Goal: Information Seeking & Learning: Learn about a topic

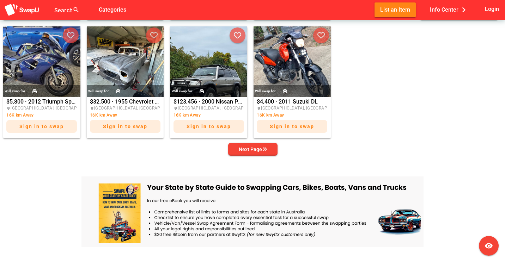
scroll to position [418, 0]
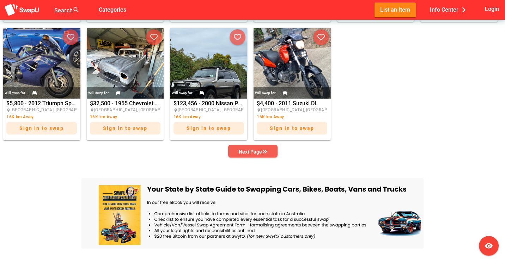
click at [270, 153] on span "Next Page" at bounding box center [253, 152] width 38 height 10
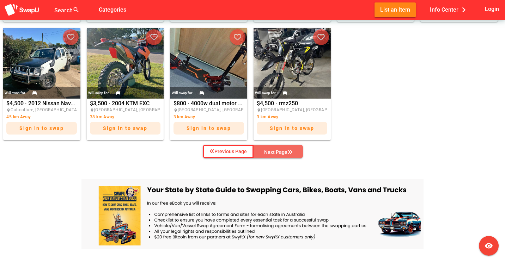
click at [270, 153] on div "Next Page" at bounding box center [278, 152] width 28 height 8
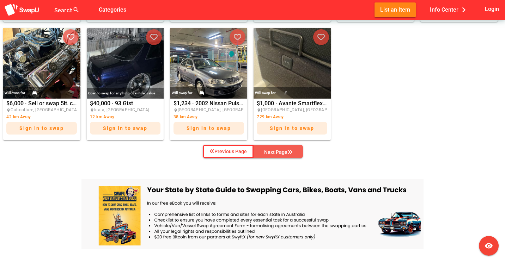
click at [270, 153] on div "Next Page" at bounding box center [278, 152] width 28 height 8
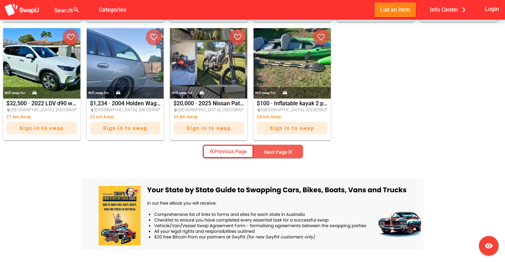
click at [270, 153] on div "Next Page" at bounding box center [278, 152] width 28 height 8
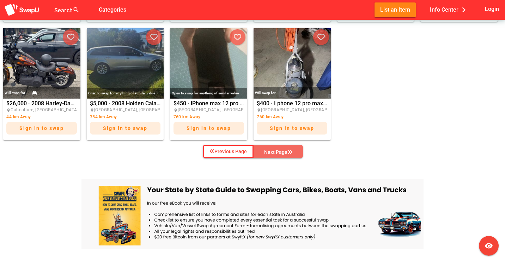
click at [270, 153] on div "Next Page" at bounding box center [278, 152] width 28 height 8
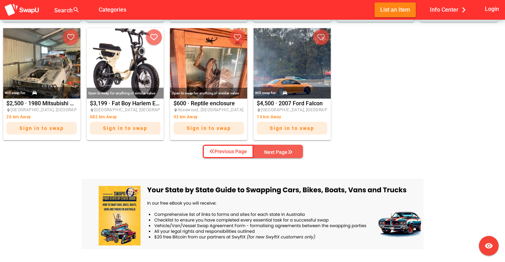
click at [270, 153] on div "Next Page" at bounding box center [278, 152] width 28 height 8
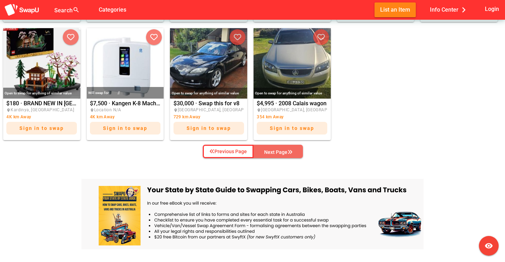
click at [270, 153] on div "Next Page" at bounding box center [278, 152] width 28 height 8
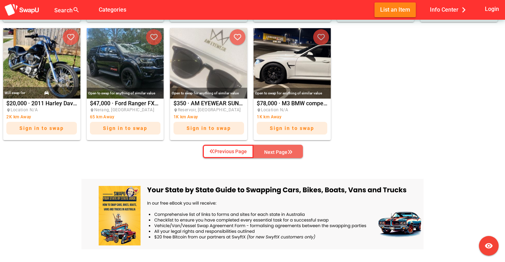
click at [270, 153] on div "Next Page" at bounding box center [278, 152] width 28 height 8
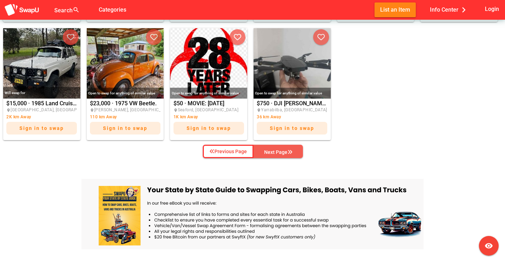
click at [270, 153] on div "Next Page" at bounding box center [278, 152] width 28 height 8
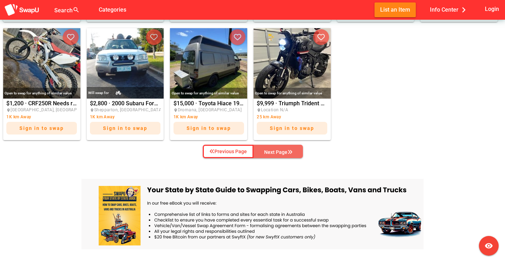
click at [270, 153] on div "Next Page" at bounding box center [278, 152] width 28 height 8
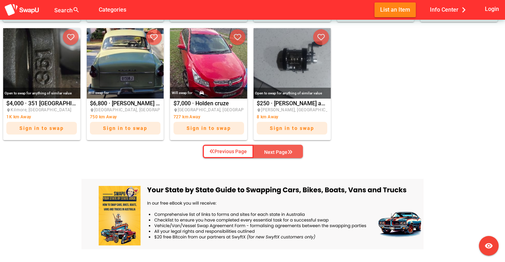
click at [270, 153] on div "Next Page" at bounding box center [278, 152] width 28 height 8
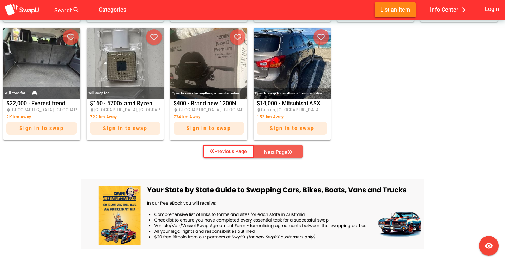
click at [270, 153] on div "Next Page" at bounding box center [278, 152] width 28 height 8
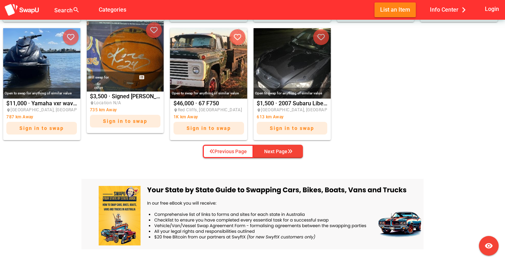
click at [142, 74] on img at bounding box center [125, 56] width 77 height 71
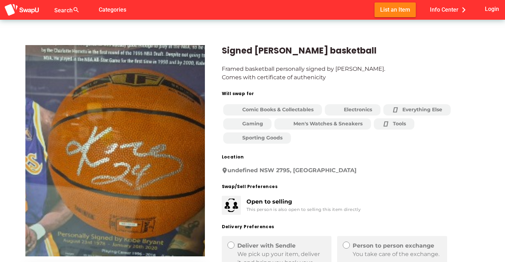
click at [358, 201] on div "Open to selling" at bounding box center [304, 202] width 115 height 8
